Goal: Information Seeking & Learning: Learn about a topic

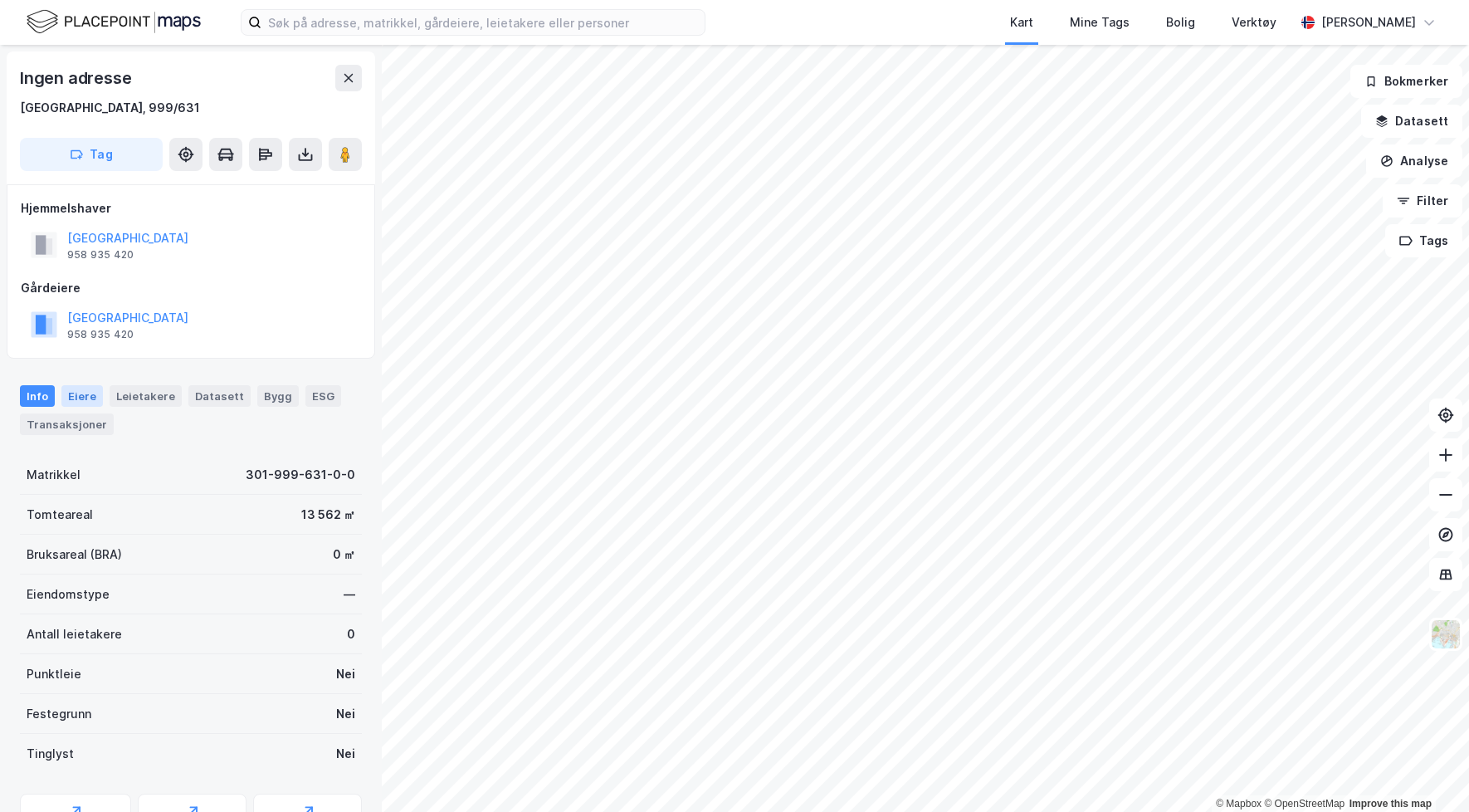
click at [84, 391] on div "Eiere" at bounding box center [82, 395] width 42 height 21
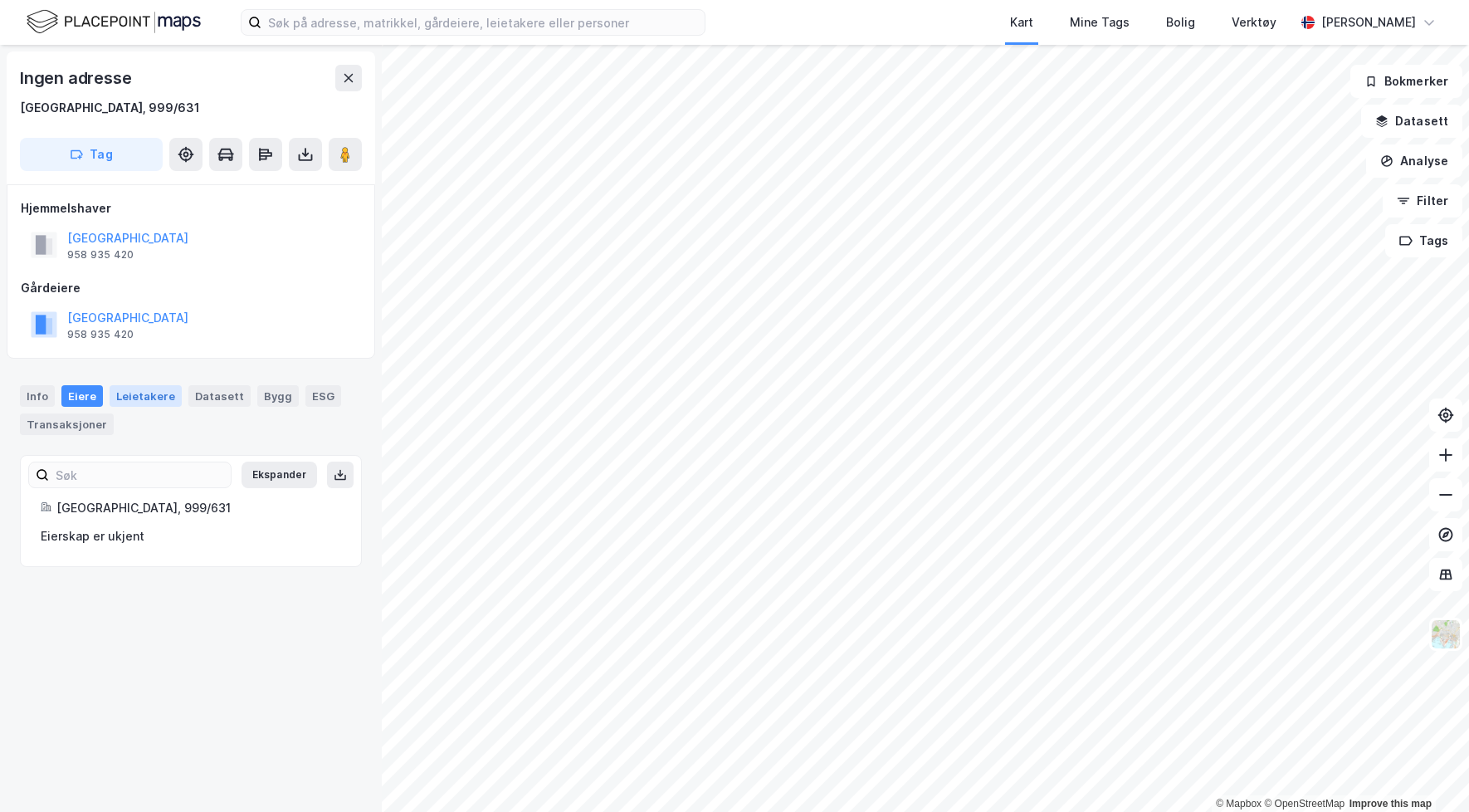
click at [133, 389] on div "Leietakere" at bounding box center [145, 395] width 73 height 21
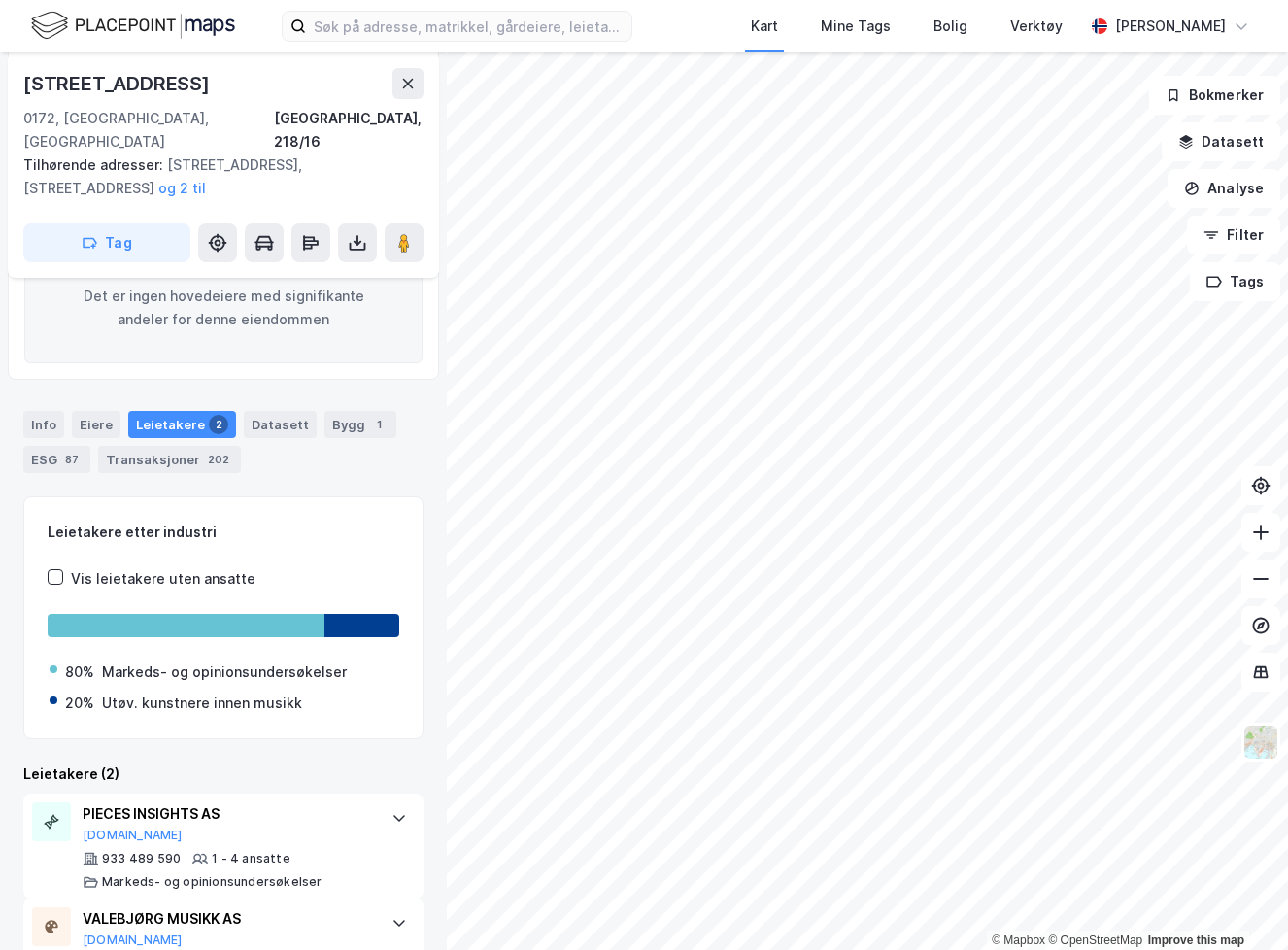
scroll to position [359, 0]
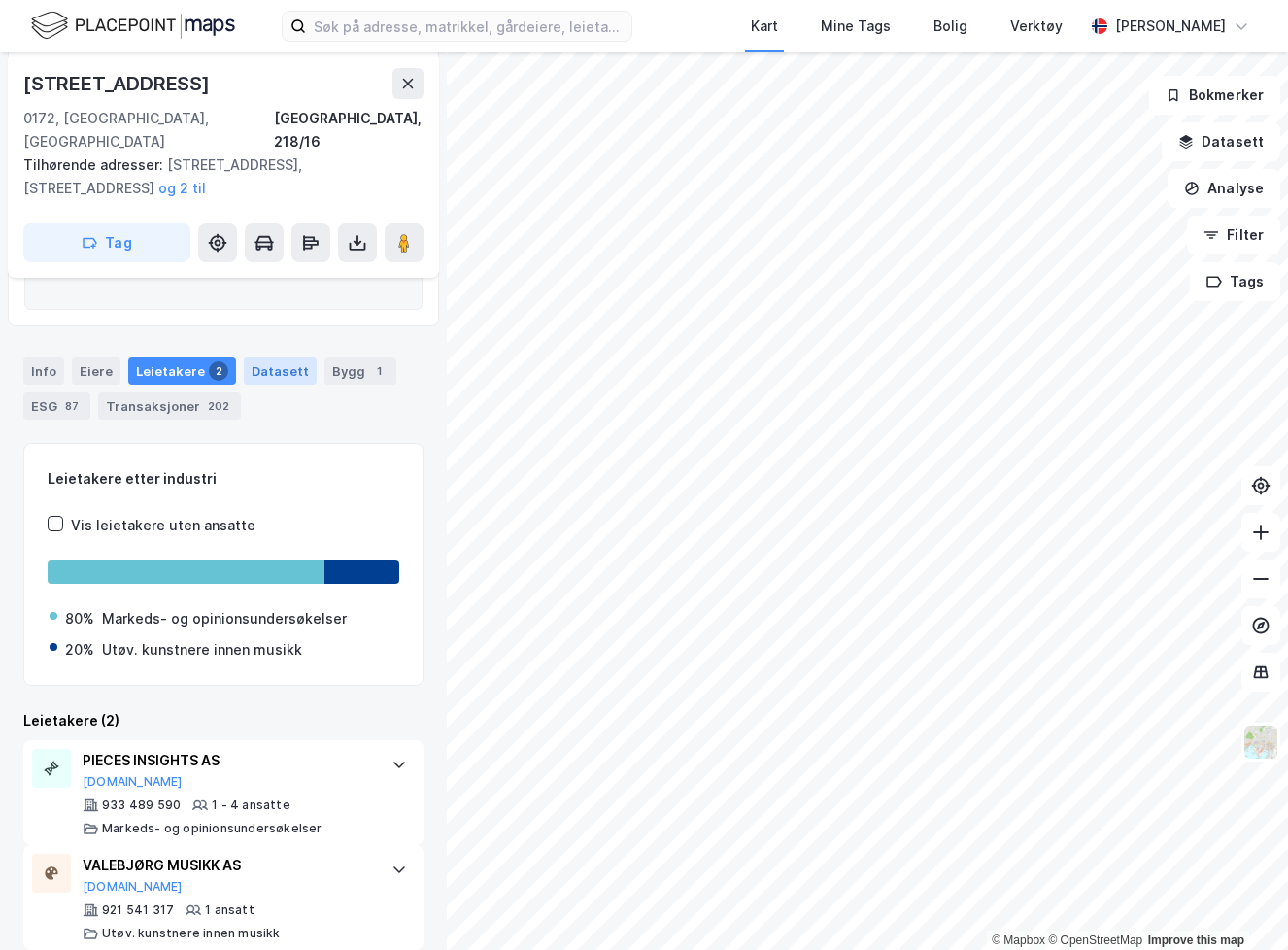
click at [285, 358] on div "Datasett" at bounding box center [280, 371] width 73 height 27
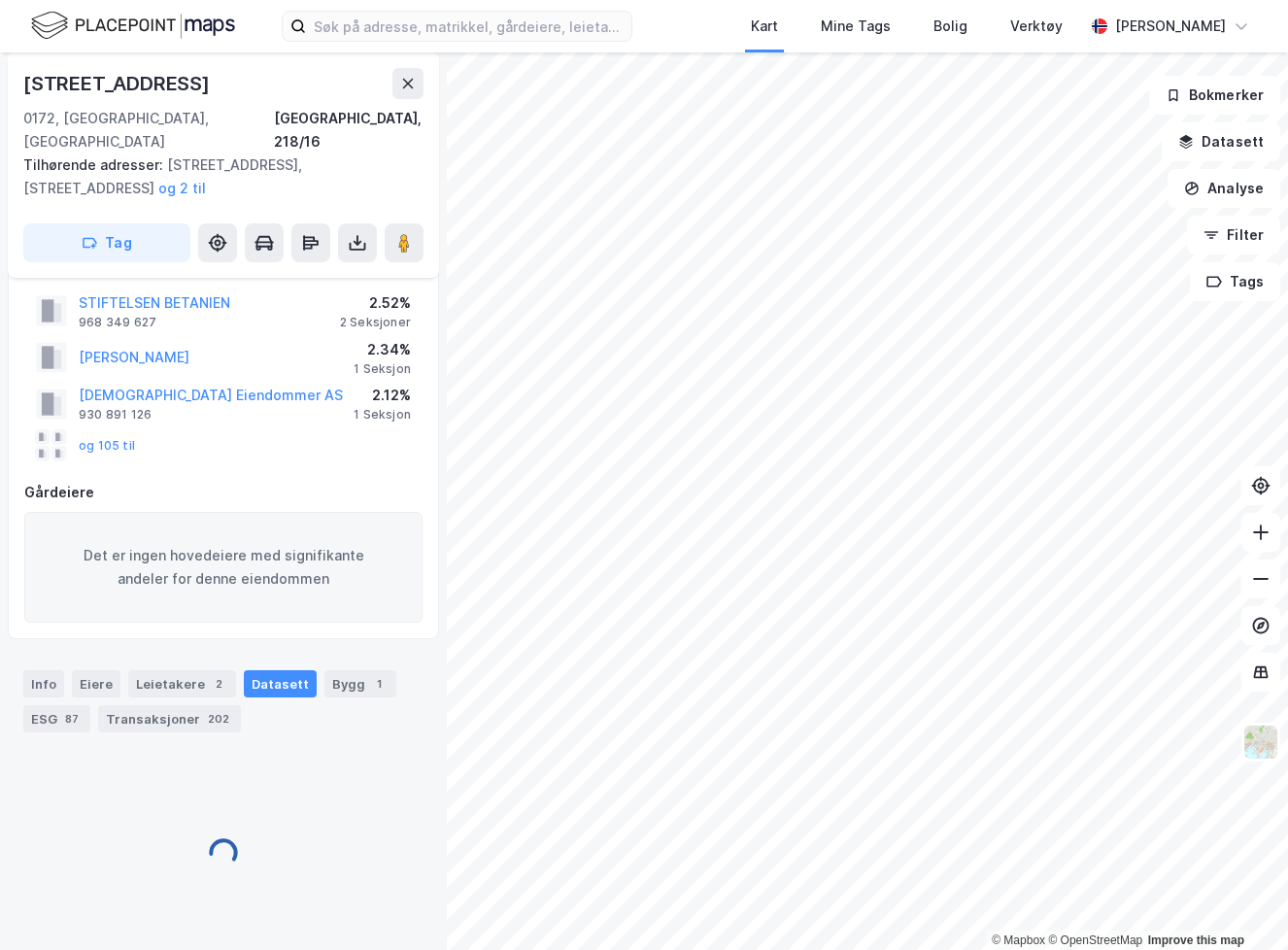
click at [343, 342] on div "[PERSON_NAME] 2.34% 1 Seksjon" at bounding box center [223, 357] width 399 height 47
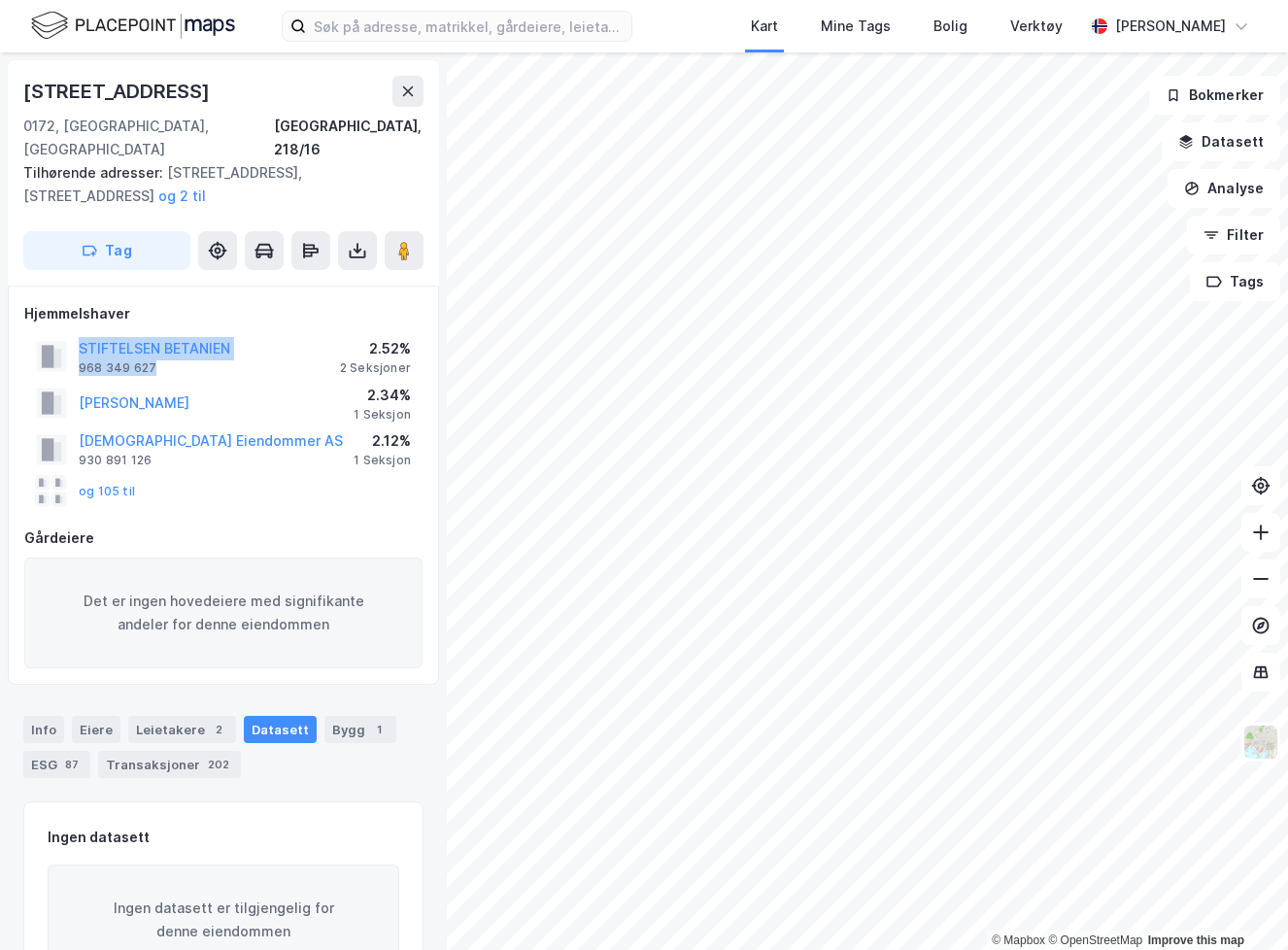
drag, startPoint x: 74, startPoint y: 316, endPoint x: 184, endPoint y: 350, distance: 115.1
click at [184, 350] on div "STIFTELSEN BETANIEN 968 349 627" at bounding box center [133, 356] width 194 height 39
click at [184, 350] on div "STIFTELSEN BETANIEN 968 349 627" at bounding box center [155, 356] width 152 height 39
drag, startPoint x: 362, startPoint y: 321, endPoint x: 411, endPoint y: 344, distance: 54.1
click at [411, 344] on div "STIFTELSEN BETANIEN 968 349 627 2.52% 2 Seksjoner" at bounding box center [223, 356] width 399 height 47
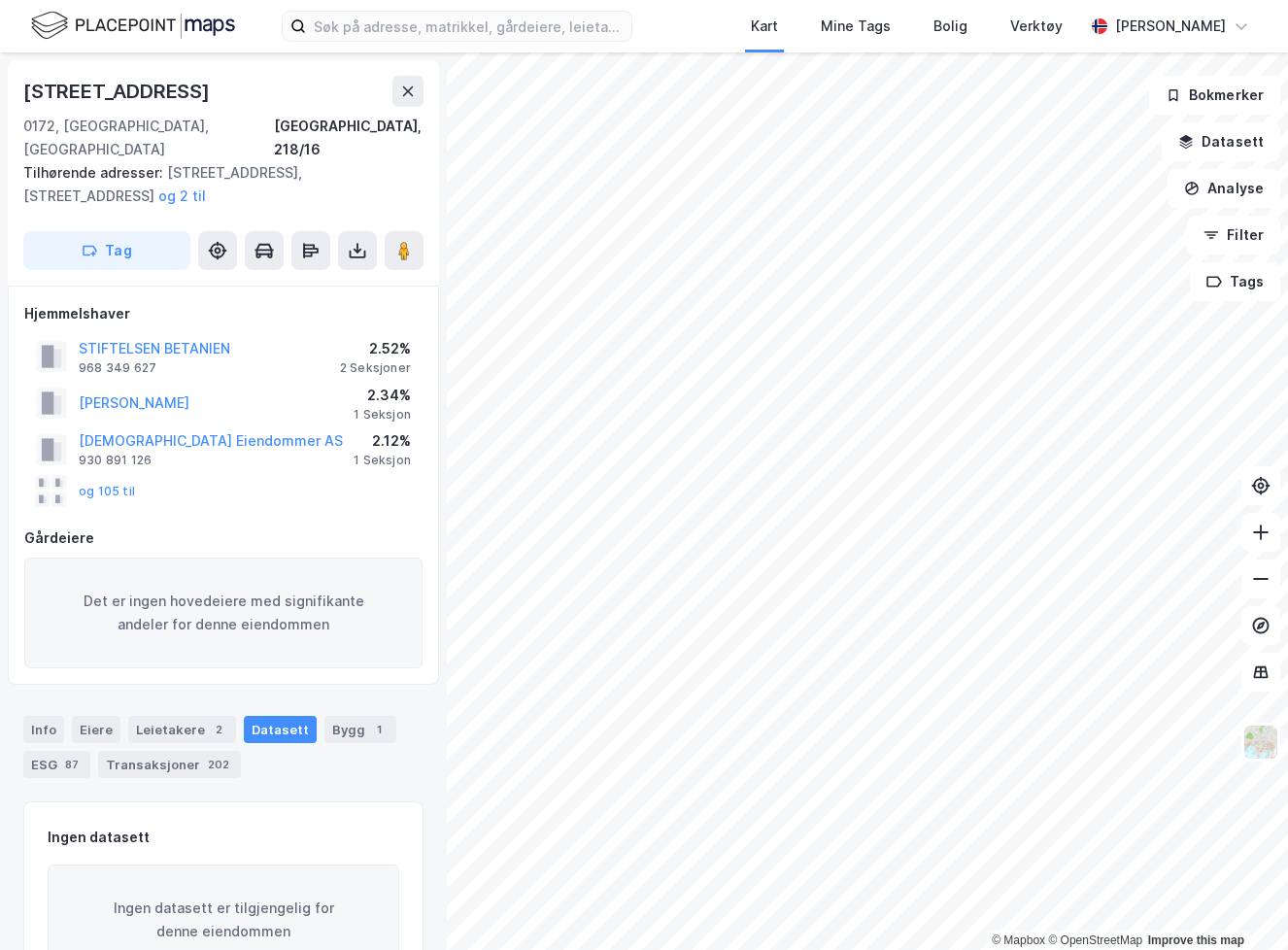
click at [210, 380] on div "[PERSON_NAME] 2.34% 1 Seksjon" at bounding box center [223, 403] width 399 height 47
click at [0, 0] on button "og 105 til" at bounding box center [0, 0] width 0 height 0
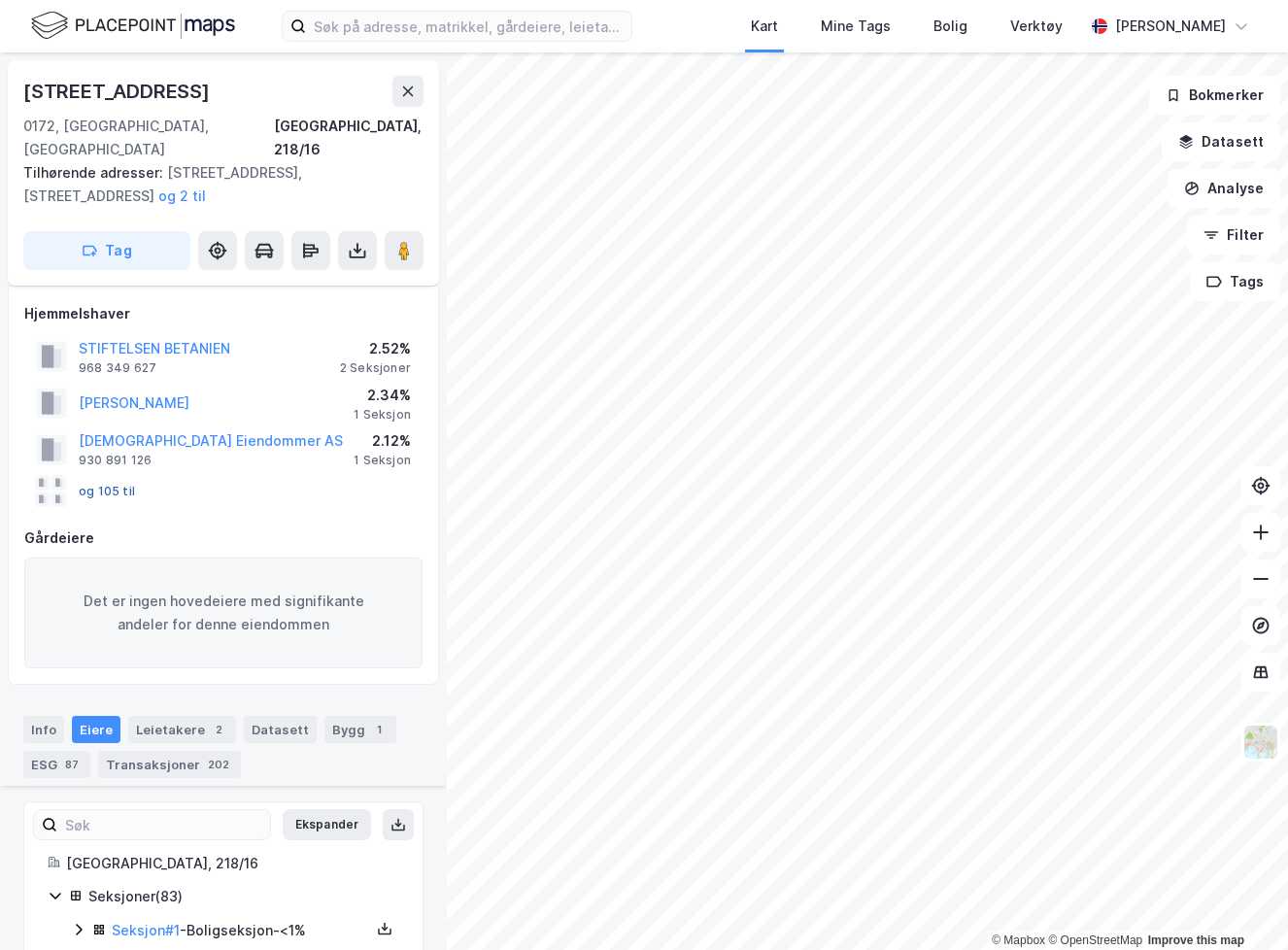
scroll to position [425, 0]
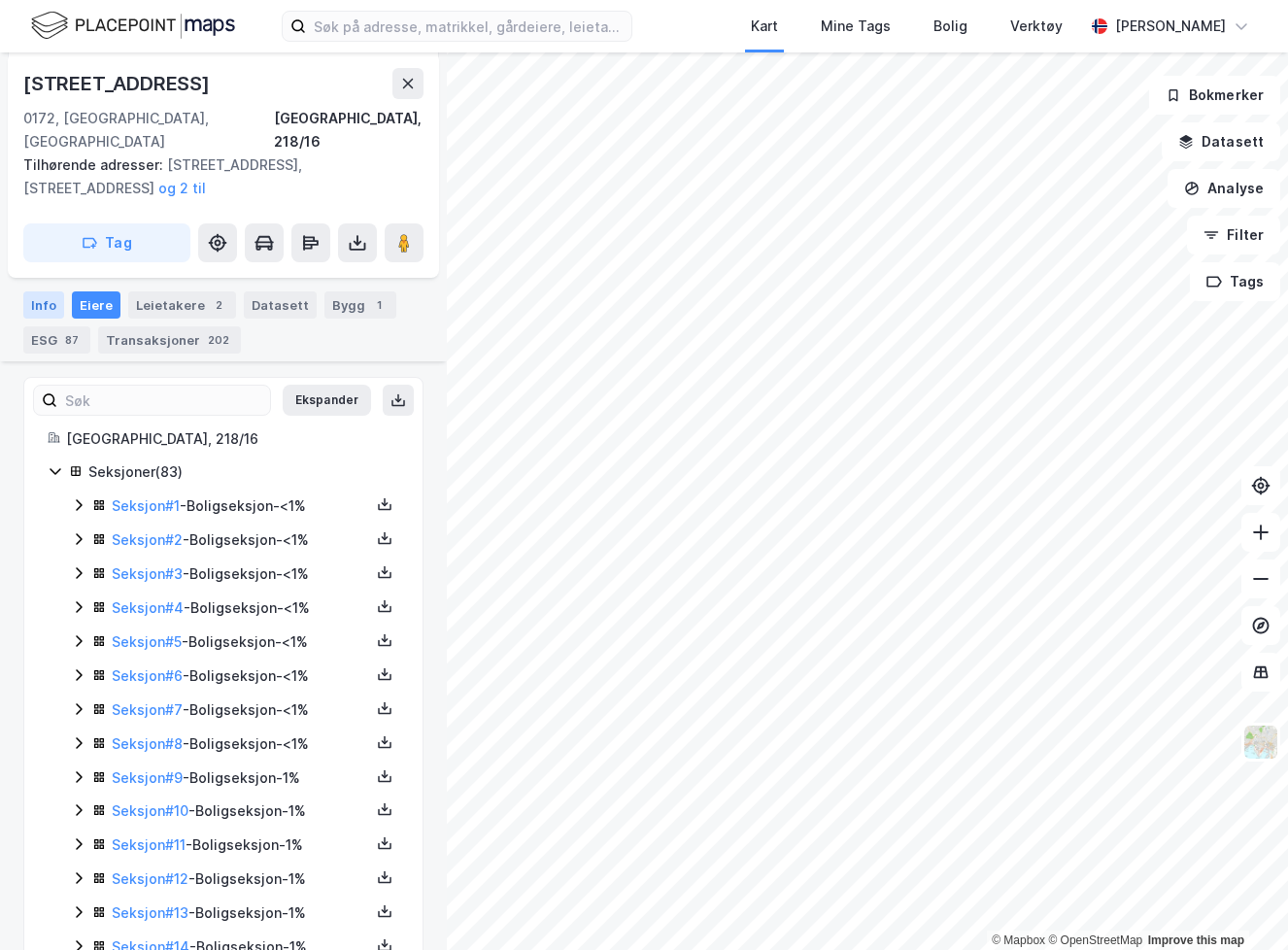
click at [42, 292] on div "Info" at bounding box center [43, 305] width 41 height 27
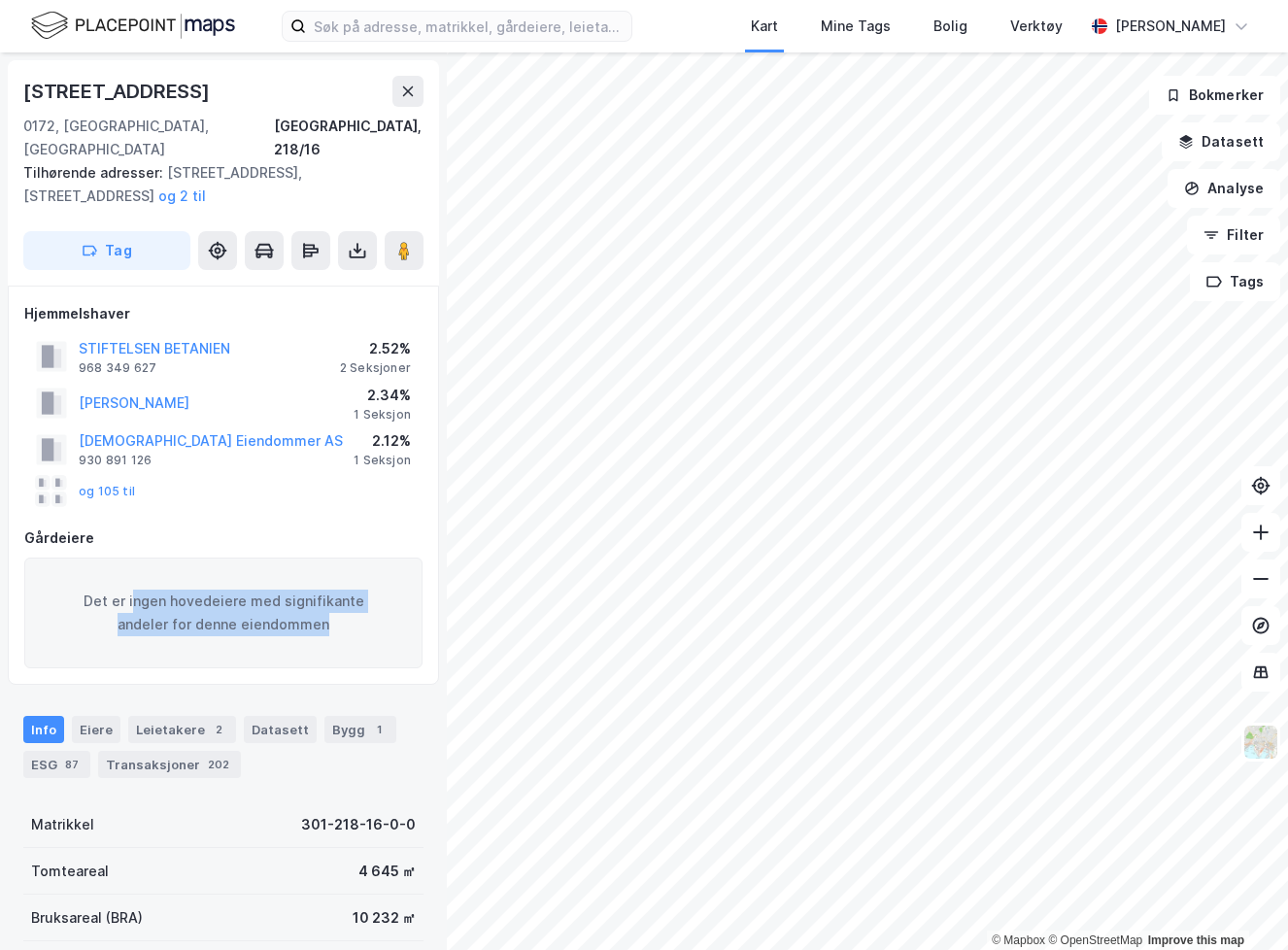
drag, startPoint x: 140, startPoint y: 571, endPoint x: 286, endPoint y: 634, distance: 159.0
click at [286, 634] on div "Det er ingen hovedeiere med signifikante andeler for denne eiendommen" at bounding box center [223, 612] width 399 height 111
click at [278, 599] on div "Det er ingen hovedeiere med signifikante andeler for denne eiendommen" at bounding box center [223, 612] width 399 height 111
